Goal: Navigation & Orientation: Find specific page/section

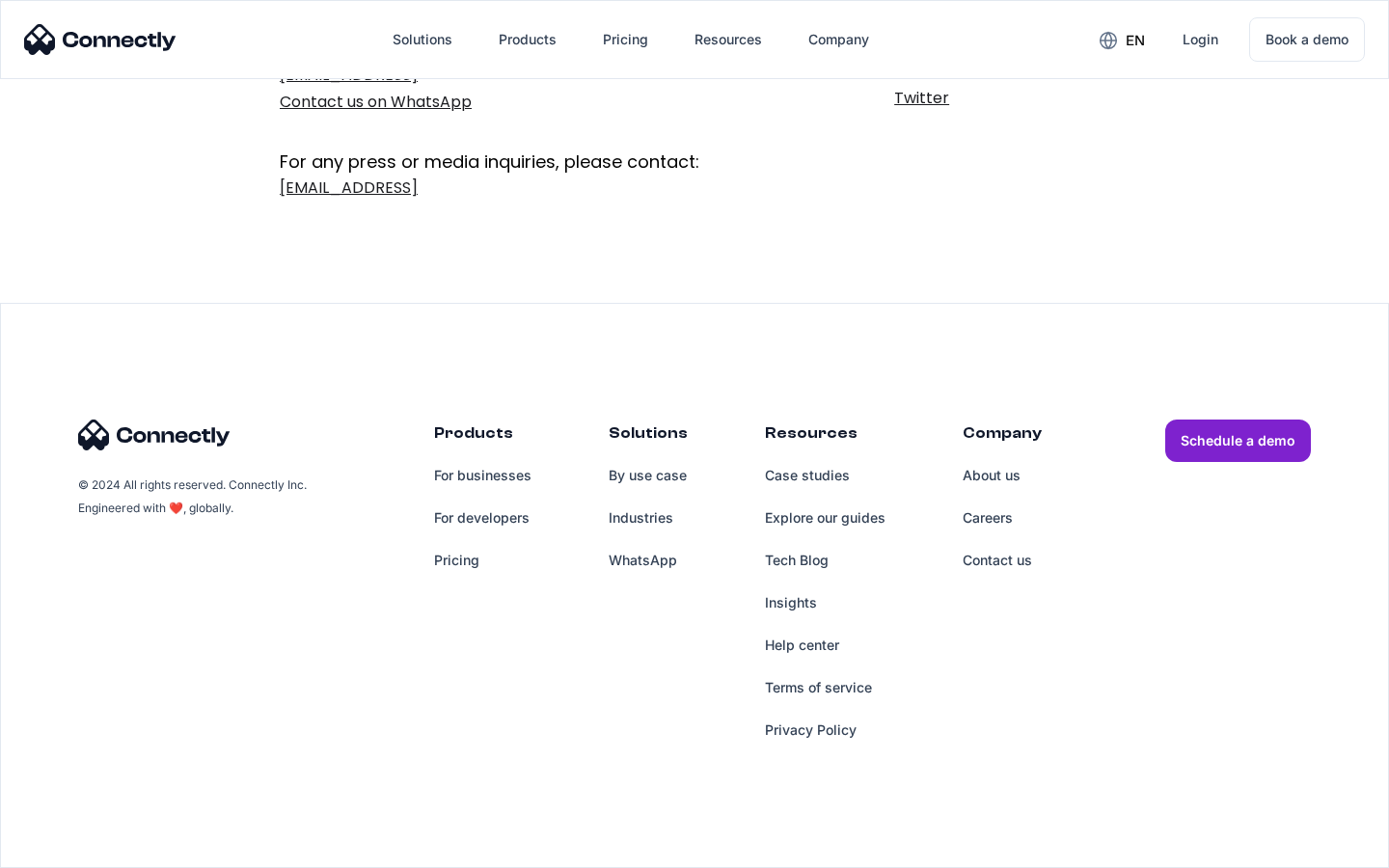
scroll to position [316, 0]
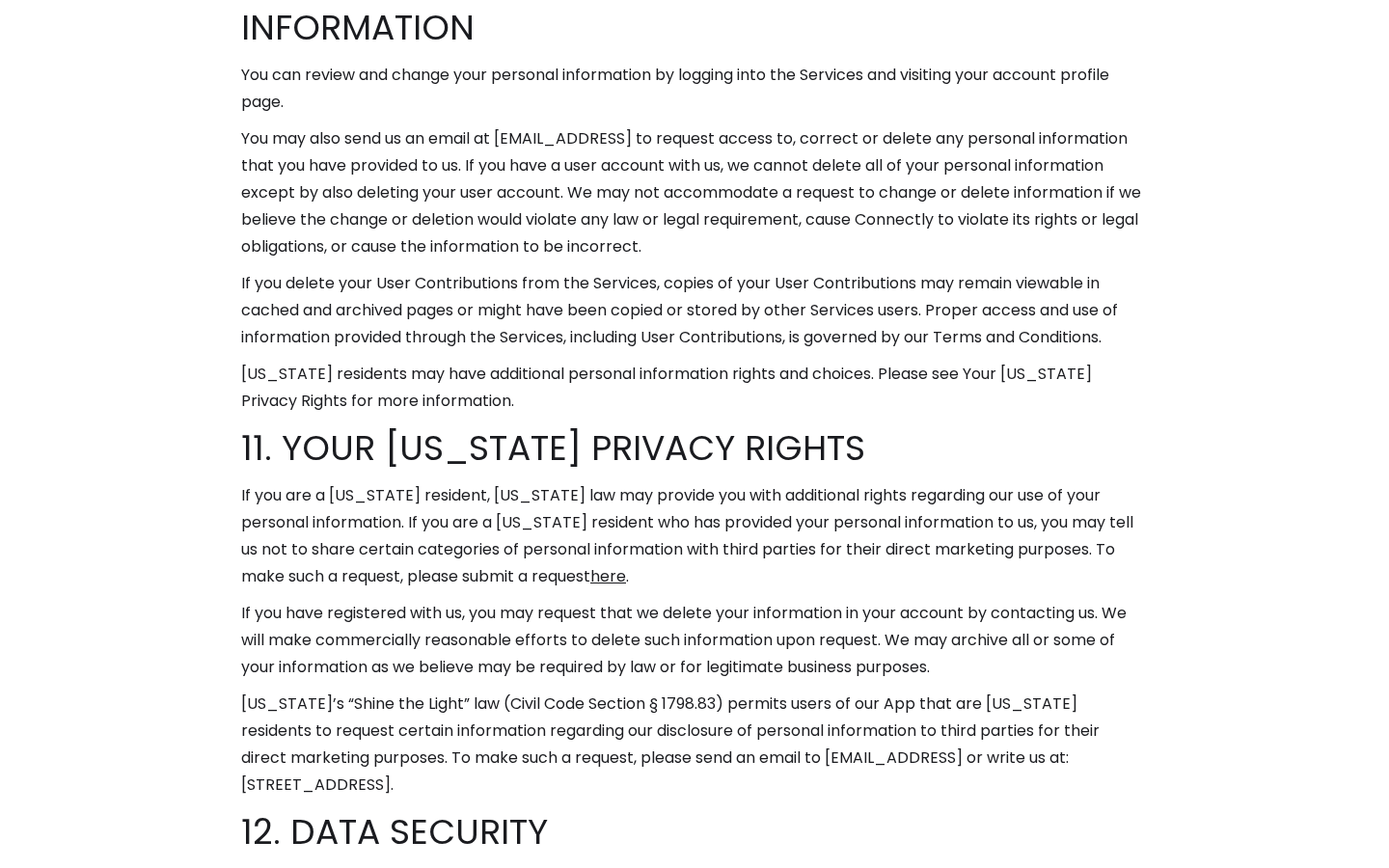
scroll to position [11873, 0]
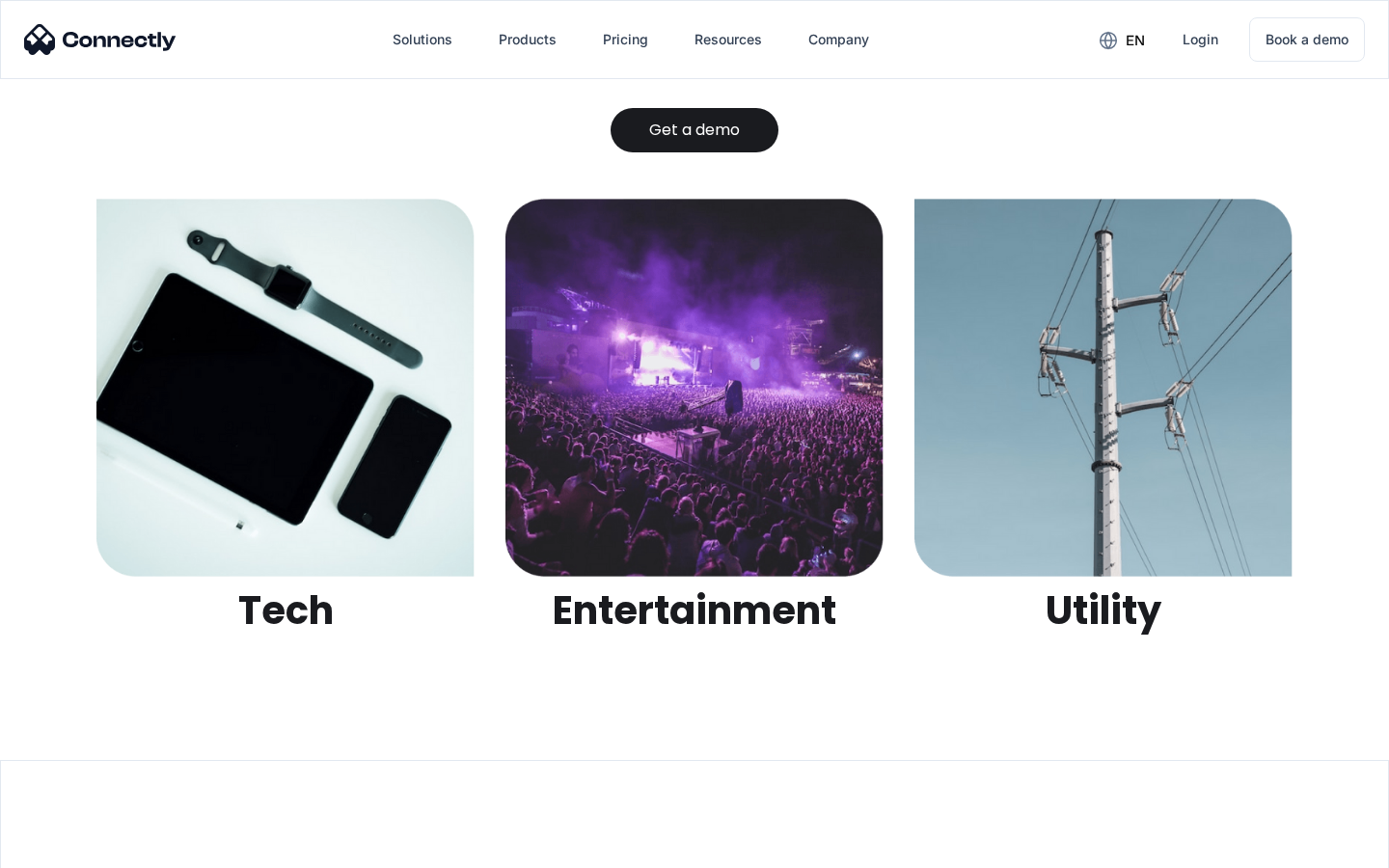
scroll to position [6085, 0]
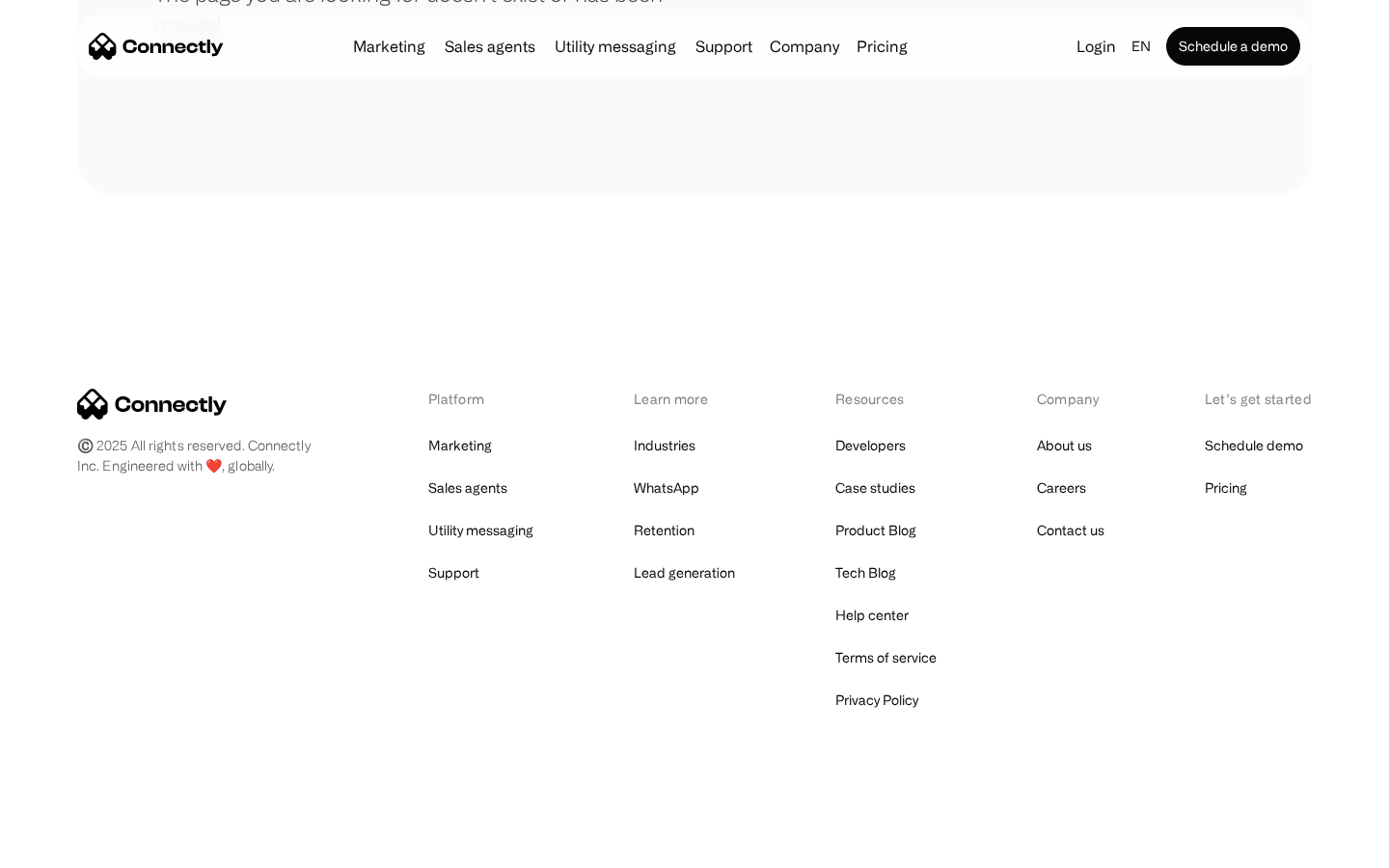
scroll to position [352, 0]
